Goal: Task Accomplishment & Management: Manage account settings

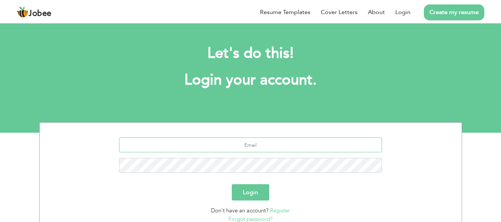
click at [257, 147] on input "text" at bounding box center [250, 145] width 263 height 15
type input "wajdanali944@gmail.com"
click at [261, 188] on button "Login" at bounding box center [250, 192] width 37 height 16
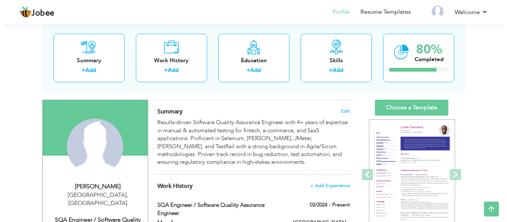
scroll to position [37, 0]
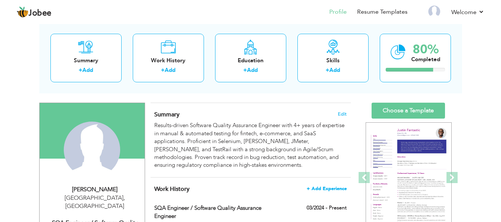
click at [328, 186] on span "+ Add Experience" at bounding box center [327, 188] width 40 height 5
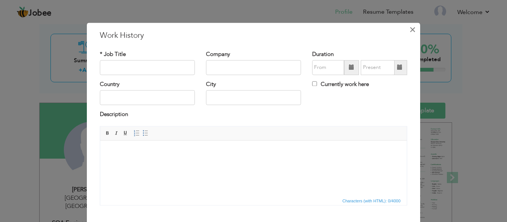
click at [413, 30] on button "×" at bounding box center [412, 30] width 12 height 12
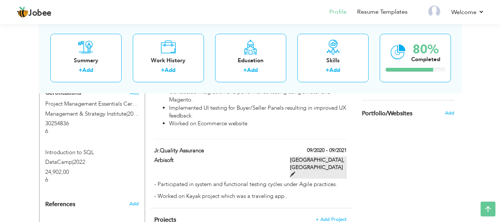
scroll to position [445, 0]
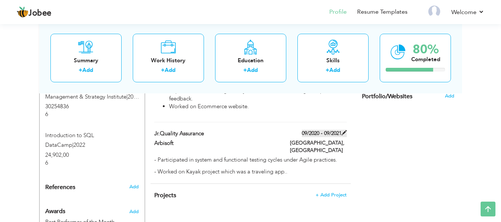
click at [316, 130] on label "09/2020 - 09/2021" at bounding box center [324, 133] width 45 height 7
type input "Jr.Quality Assurance"
type input "Arbisoft"
type input "09/2020"
type input "09/2021"
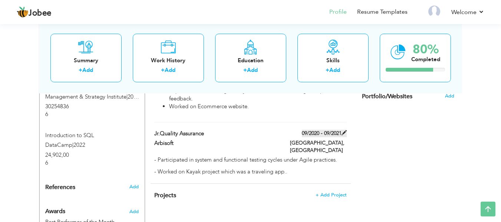
type input "[GEOGRAPHIC_DATA]"
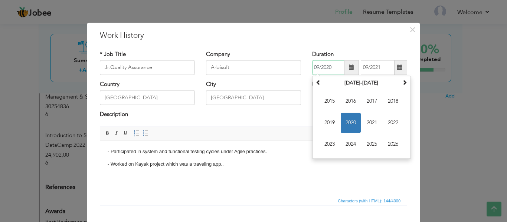
click at [330, 66] on input "09/2020" at bounding box center [328, 67] width 32 height 15
click at [333, 119] on span "2019" at bounding box center [329, 123] width 20 height 20
click at [409, 29] on span "×" at bounding box center [412, 29] width 6 height 13
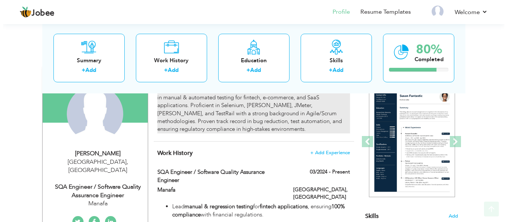
scroll to position [111, 0]
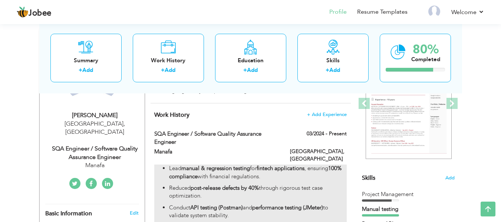
click at [271, 184] on p "Reduced post-release defects by 40% through rigorous test case optimization." at bounding box center [257, 192] width 177 height 16
type input "SQA Engineer / Software Quality Assurance Engineer"
type input "Manafa"
type input "03/2024"
checkbox input "true"
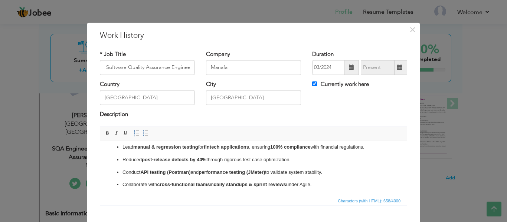
scroll to position [0, 0]
click at [349, 170] on p "Conduct API testing (Postman) and performance testing (JMeter) to validate syst…" at bounding box center [253, 173] width 262 height 8
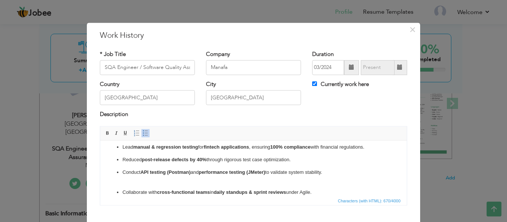
click at [339, 172] on p "Conduct API testing (Postman) and performance testing (JMeter) to validate syst…" at bounding box center [253, 177] width 262 height 16
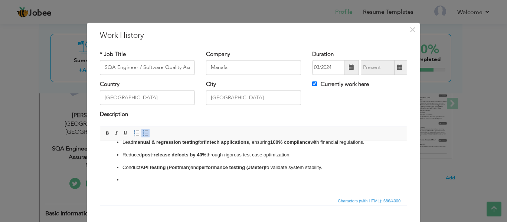
scroll to position [25, 0]
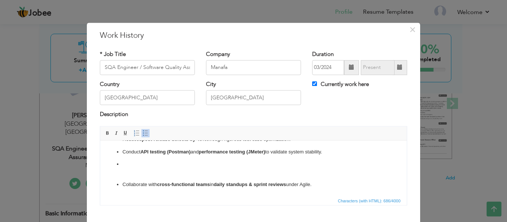
click at [135, 171] on p "​​​​​​​" at bounding box center [253, 169] width 262 height 16
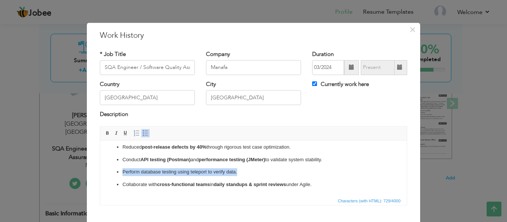
drag, startPoint x: 243, startPoint y: 172, endPoint x: 113, endPoint y: 171, distance: 130.2
click at [119, 168] on ul "Lead manual & regression testing for fintech applications , ensuring 100% compl…" at bounding box center [253, 160] width 291 height 58
copy p "Perform database testing using teleport to verify data."
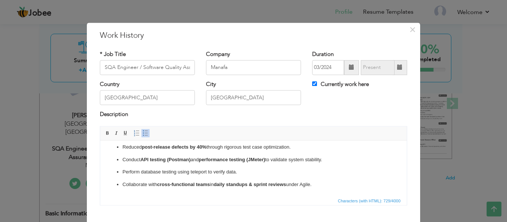
click at [228, 179] on ul "Lead manual & regression testing for fintech applications , ensuring 100% compl…" at bounding box center [253, 160] width 291 height 58
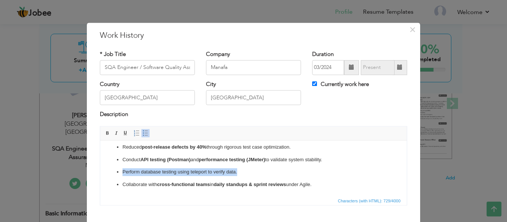
drag, startPoint x: 242, startPoint y: 174, endPoint x: 121, endPoint y: 173, distance: 120.9
click at [121, 173] on ul "Lead manual & regression testing for fintech applications , ensuring 100% compl…" at bounding box center [253, 160] width 291 height 58
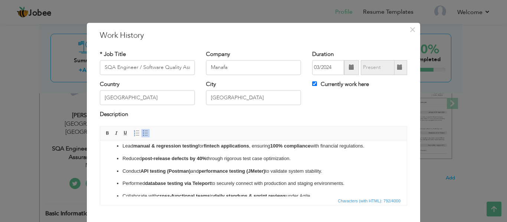
scroll to position [0, 0]
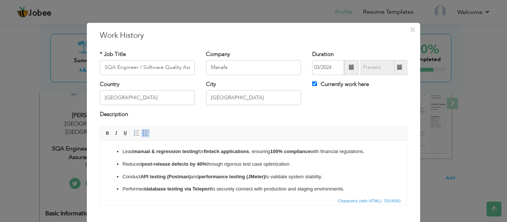
drag, startPoint x: 296, startPoint y: 162, endPoint x: 122, endPoint y: 164, distance: 173.6
click at [122, 164] on p "Reduced post-release defects by 40% through rigorous test case optimization." at bounding box center [253, 165] width 262 height 8
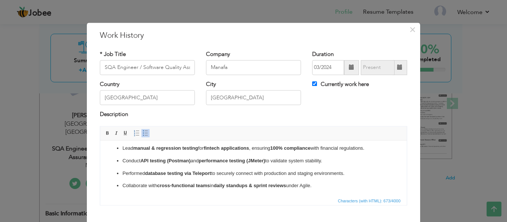
scroll to position [4, 0]
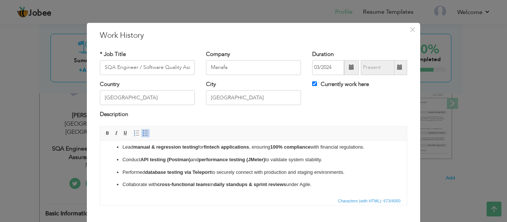
drag, startPoint x: 330, startPoint y: 162, endPoint x: 123, endPoint y: 160, distance: 206.9
click at [123, 160] on p "Conduct API testing (Postman) and performance testing (JMeter) to validate syst…" at bounding box center [253, 160] width 262 height 8
copy p "Conduct API testing (Postman) and performance testing (JMeter) to validate syst…"
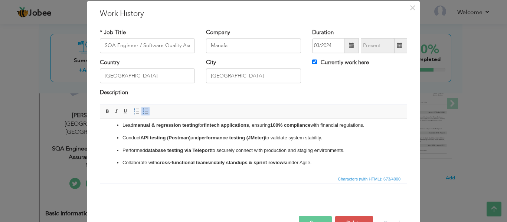
scroll to position [43, 0]
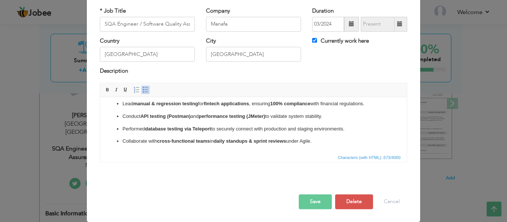
click at [312, 126] on p "Performed database testing via Teleport to securely connect with production and…" at bounding box center [253, 129] width 262 height 8
click at [269, 115] on p "Conduct API testing (Postman) and performance testing (JMeter) to validate syst…" at bounding box center [253, 117] width 262 height 8
drag, startPoint x: 269, startPoint y: 115, endPoint x: 193, endPoint y: 115, distance: 75.7
click at [193, 115] on p "Conduct API testing (Postman) and performance testing (JMeter) to validate syst…" at bounding box center [253, 117] width 262 height 8
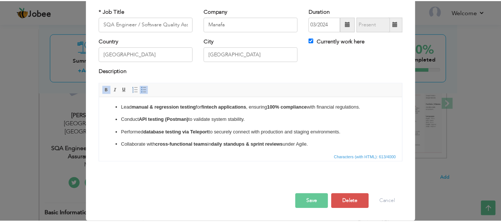
scroll to position [0, 0]
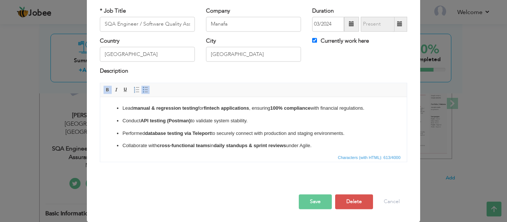
click at [315, 199] on button "Save" at bounding box center [315, 201] width 33 height 15
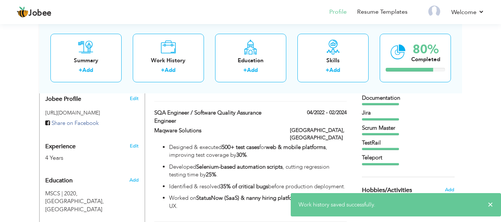
scroll to position [223, 0]
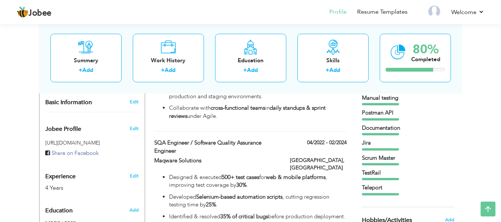
click at [476, 70] on div "View Resume Export PDF Profile Summary Public Link Experience Education Awards …" at bounding box center [250, 139] width 501 height 679
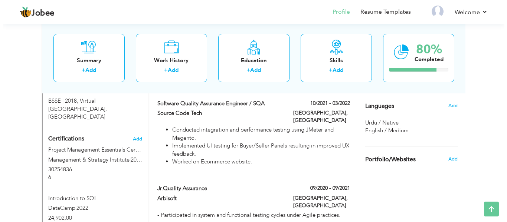
scroll to position [334, 0]
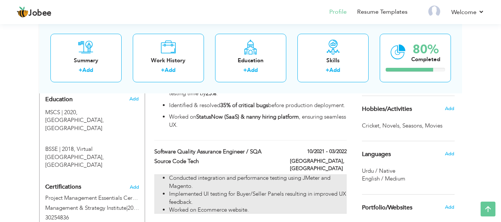
click at [298, 174] on li "Conducted integration and performance testing using JMeter and Magento." at bounding box center [257, 182] width 177 height 16
type input "Software Quality Assurance Engineer / SQA"
type input "Source Code Tech"
type input "10/2021"
type input "03/2022"
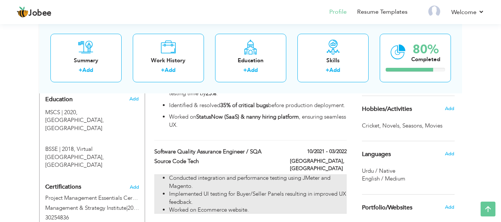
checkbox input "false"
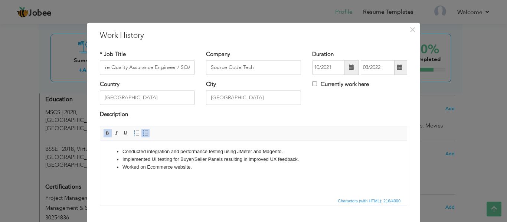
scroll to position [0, 0]
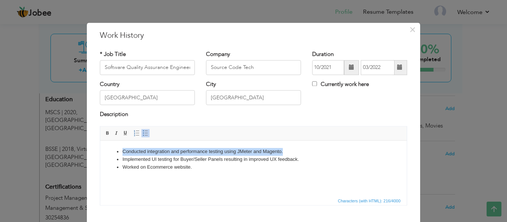
drag, startPoint x: 288, startPoint y: 148, endPoint x: 119, endPoint y: 146, distance: 168.8
click at [119, 146] on html "Conducted integration and performance testing using JMeter and Magento. Impleme…" at bounding box center [253, 160] width 306 height 38
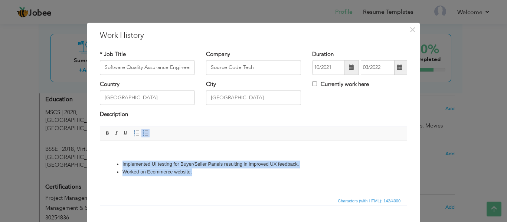
drag, startPoint x: 201, startPoint y: 171, endPoint x: 110, endPoint y: 159, distance: 91.6
click at [110, 159] on body "Implemented UI testing for Buyer/Seller Panels resulting in improved UX feedbac…" at bounding box center [253, 162] width 291 height 28
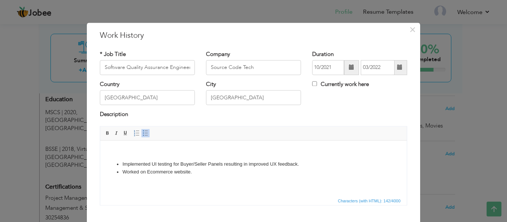
click at [123, 154] on body "Implemented UI testing for Buyer/Seller Panels resulting in improved UX feedbac…" at bounding box center [253, 162] width 291 height 28
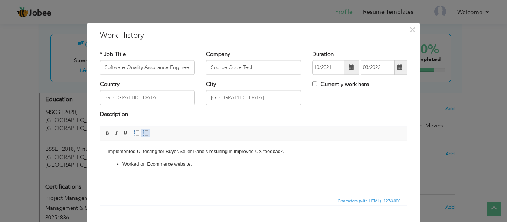
click at [142, 135] on span at bounding box center [145, 133] width 6 height 6
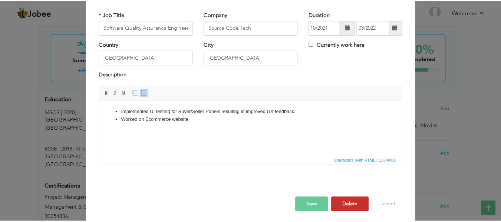
scroll to position [43, 0]
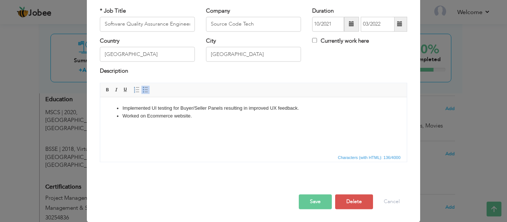
click at [300, 200] on button "Save" at bounding box center [315, 201] width 33 height 15
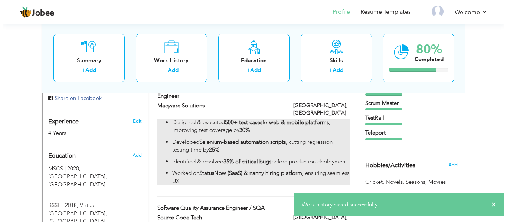
scroll to position [260, 0]
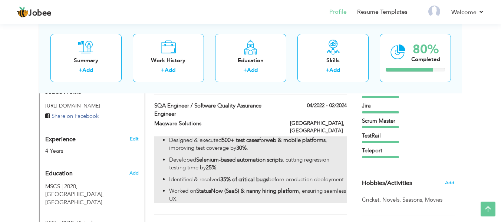
click at [252, 156] on p "Developed Selenium-based automation scripts , cutting regression testing time b…" at bounding box center [257, 164] width 177 height 16
type input "SQA Engineer / Software Quality Assurance Engineer"
type input "Maqware Solutions"
type input "04/2022"
type input "02/2024"
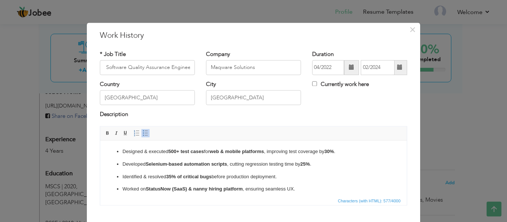
scroll to position [0, 0]
click at [231, 152] on strong "web & mobile platforms" at bounding box center [237, 152] width 55 height 6
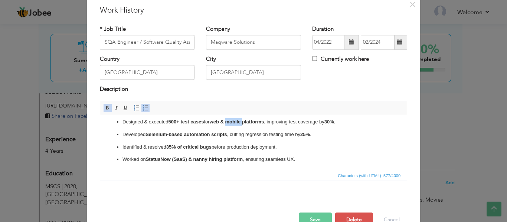
scroll to position [37, 0]
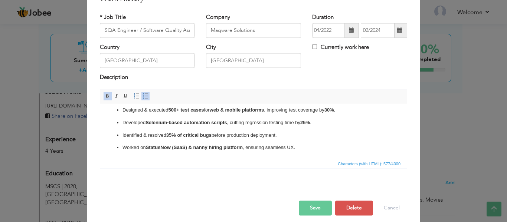
click at [157, 146] on strong "StatusNow (SaaS) & nanny hiring platform" at bounding box center [194, 148] width 97 height 6
click at [174, 147] on strong "luxelocker(SaaS) & nanny hiring platform" at bounding box center [193, 148] width 95 height 6
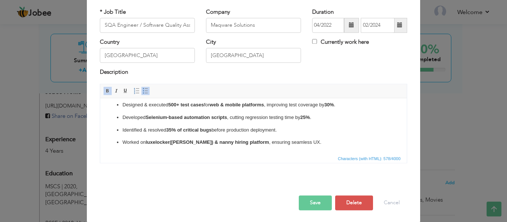
scroll to position [43, 0]
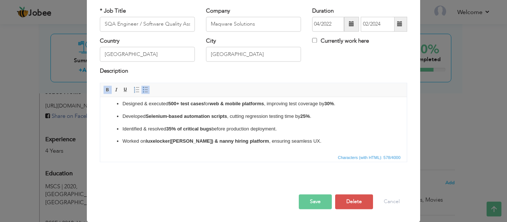
click at [306, 201] on button "Save" at bounding box center [315, 201] width 33 height 15
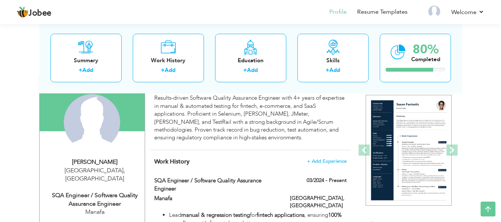
scroll to position [0, 0]
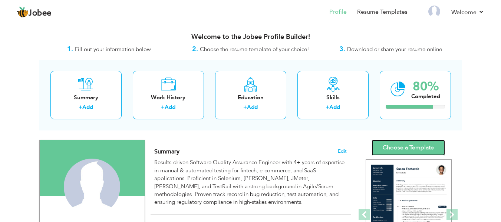
click at [420, 151] on link "Choose a Template" at bounding box center [408, 148] width 73 height 16
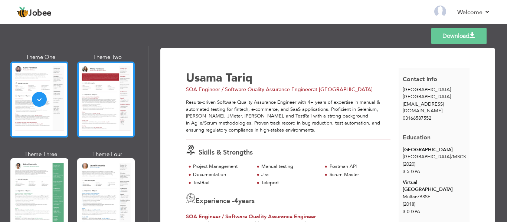
scroll to position [74, 0]
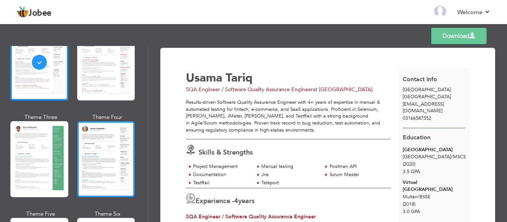
click at [115, 148] on div at bounding box center [106, 159] width 58 height 76
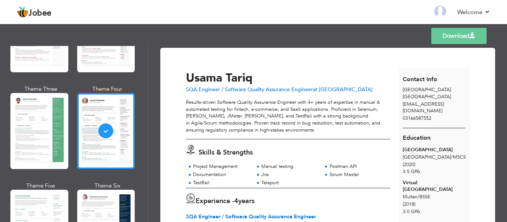
scroll to position [185, 0]
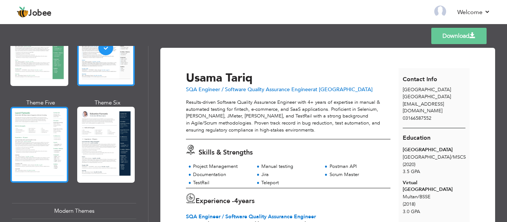
click at [40, 148] on div at bounding box center [39, 145] width 58 height 76
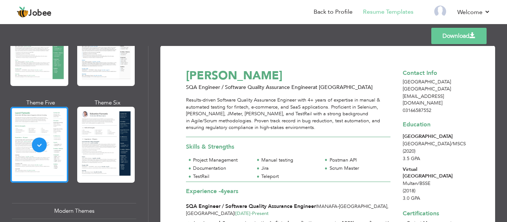
scroll to position [0, 0]
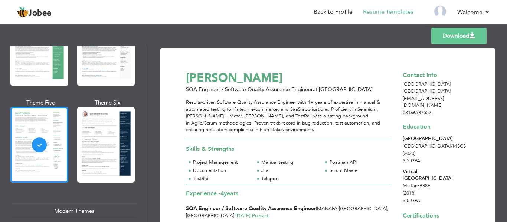
click at [448, 38] on link "Download" at bounding box center [458, 36] width 55 height 16
